Goal: Task Accomplishment & Management: Manage account settings

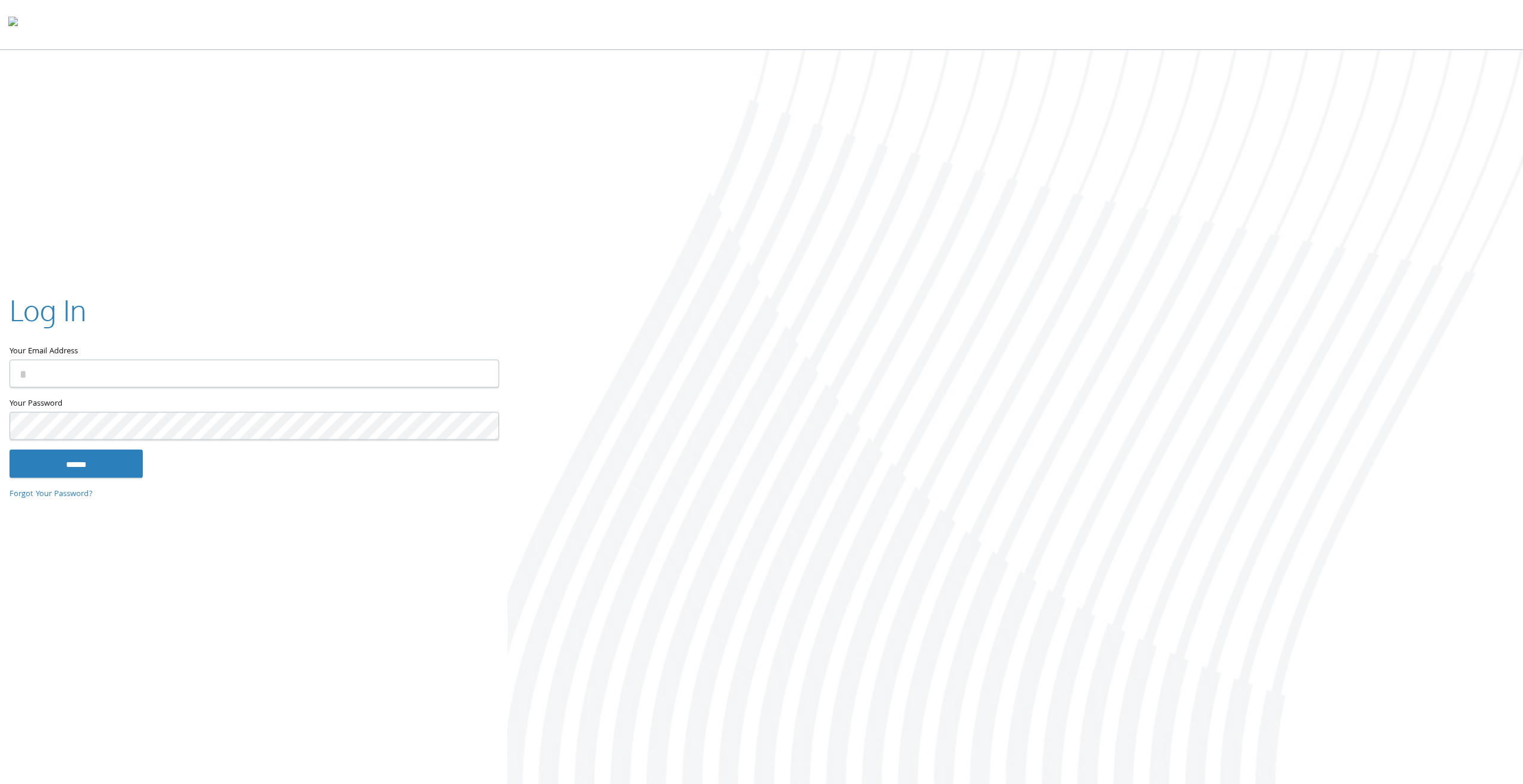
click at [102, 369] on input "Your Email Address" at bounding box center [254, 373] width 489 height 28
type input "**********"
click at [57, 452] on input "******" at bounding box center [76, 464] width 133 height 29
